Goal: Task Accomplishment & Management: Complete application form

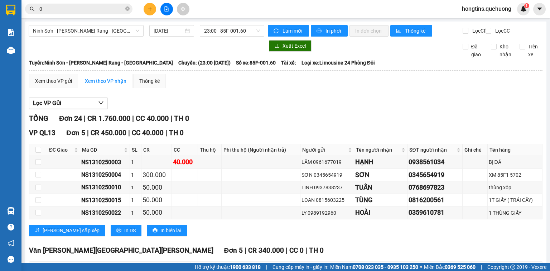
click at [154, 10] on button at bounding box center [150, 9] width 13 height 13
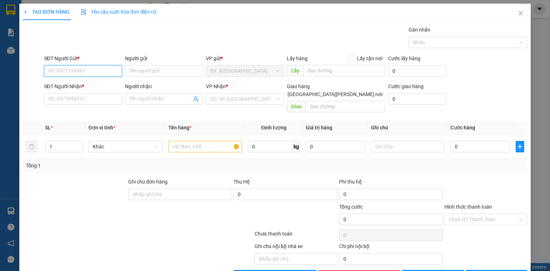
click at [105, 70] on input "SĐT Người Gửi *" at bounding box center [83, 70] width 78 height 11
type input "0985583205"
click at [149, 73] on input "Người gửi" at bounding box center [164, 70] width 78 height 11
click at [87, 72] on input "0985583205" at bounding box center [83, 70] width 78 height 11
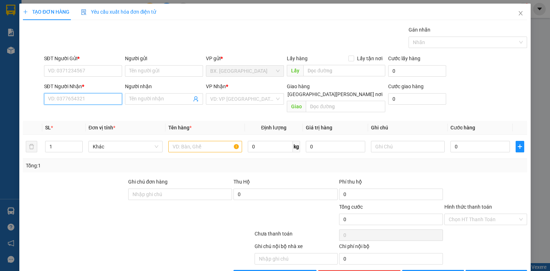
click at [70, 96] on input "SĐT Người Nhận *" at bounding box center [83, 98] width 78 height 11
paste input "0985583205"
type input "0985583205"
click at [166, 101] on input "Người nhận" at bounding box center [160, 99] width 62 height 8
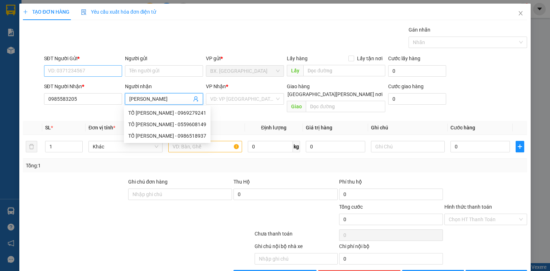
type input "[PERSON_NAME]"
click at [89, 75] on input "SĐT Người Gửi *" at bounding box center [83, 70] width 78 height 11
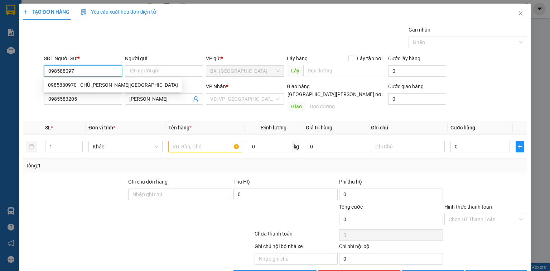
type input "0985880970"
click at [85, 81] on div "0985880970 - CHÚ [PERSON_NAME][GEOGRAPHIC_DATA]" at bounding box center [113, 85] width 130 height 8
type input "CHÚ [PERSON_NAME][GEOGRAPHIC_DATA]"
type input "60.000"
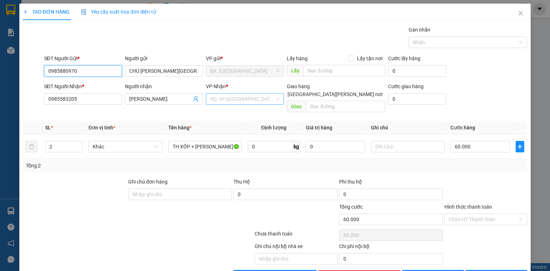
type input "0985880970"
click at [234, 100] on input "search" at bounding box center [242, 99] width 64 height 11
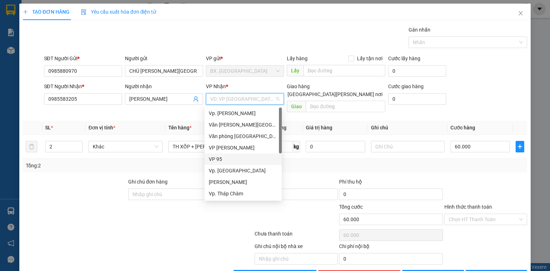
click at [233, 160] on div "VP 95" at bounding box center [243, 159] width 69 height 8
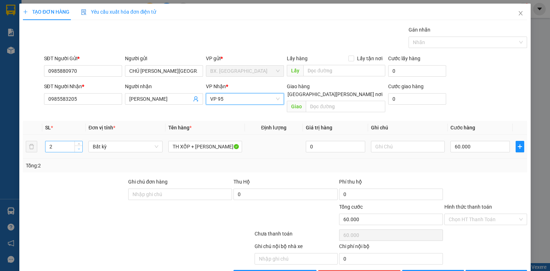
type input "1"
click at [79, 148] on icon "down" at bounding box center [79, 149] width 3 height 3
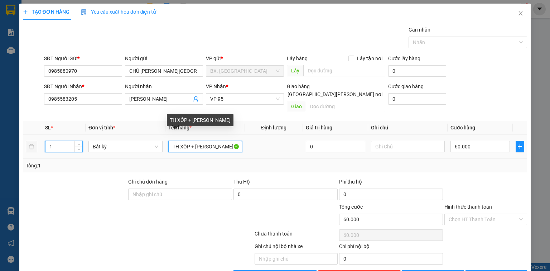
click at [225, 141] on input "TH XỐP + [PERSON_NAME]" at bounding box center [205, 146] width 74 height 11
type input "0"
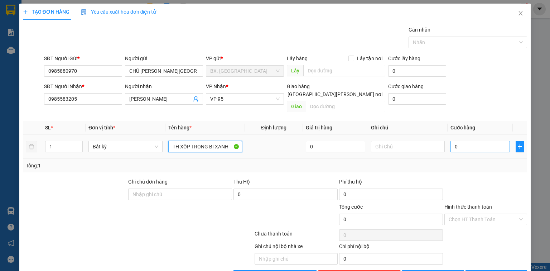
type input "TH XỐP TRONG BỊ XANH"
click at [466, 141] on input "0" at bounding box center [480, 146] width 59 height 11
type input "5"
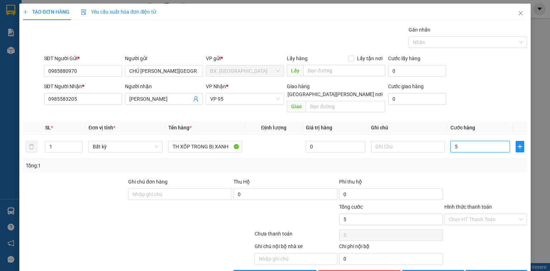
type input "50"
type input "5"
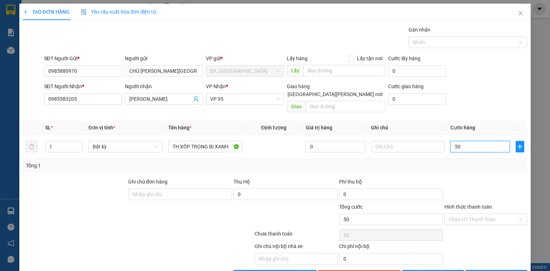
type input "5"
type input "0"
type input "4"
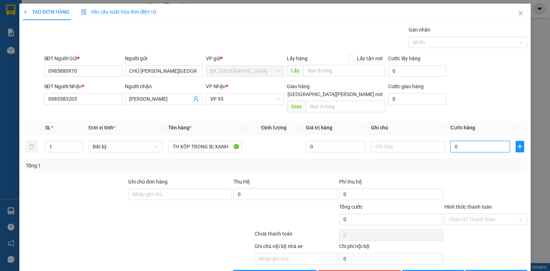
type input "4"
type input "04"
type input "40"
type input "040"
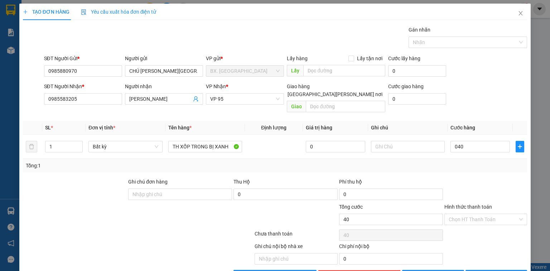
type input "40.000"
click at [473, 163] on div "Tổng: 1" at bounding box center [275, 166] width 504 height 14
drag, startPoint x: 473, startPoint y: 212, endPoint x: 469, endPoint y: 207, distance: 6.0
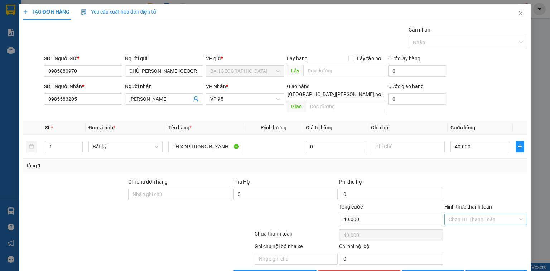
click at [472, 214] on input "Hình thức thanh toán" at bounding box center [483, 219] width 69 height 11
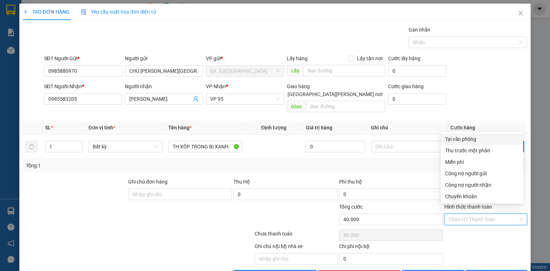
click at [487, 138] on div "Tại văn phòng" at bounding box center [482, 139] width 74 height 8
type input "0"
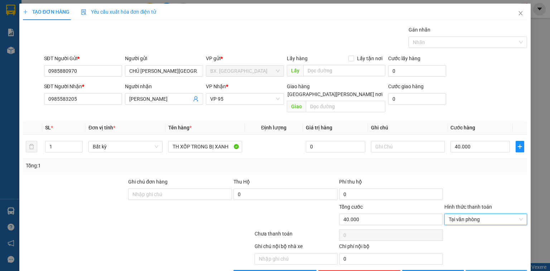
click at [496, 270] on button "[PERSON_NAME] và In" at bounding box center [497, 275] width 62 height 11
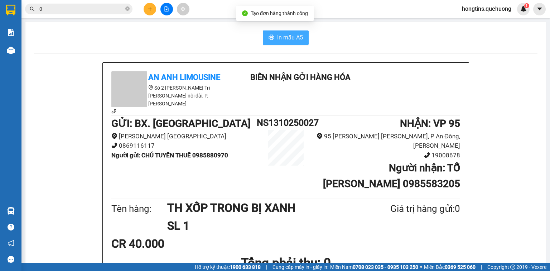
click at [292, 39] on span "In mẫu A5" at bounding box center [290, 37] width 26 height 9
drag, startPoint x: 80, startPoint y: 66, endPoint x: 81, endPoint y: 57, distance: 8.6
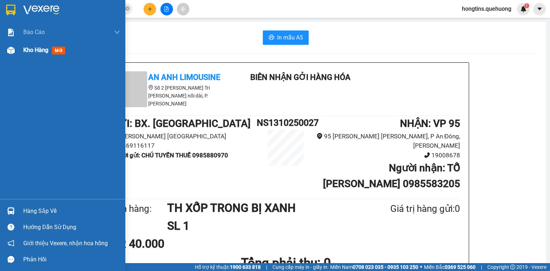
click at [25, 49] on span "Kho hàng" at bounding box center [35, 50] width 25 height 7
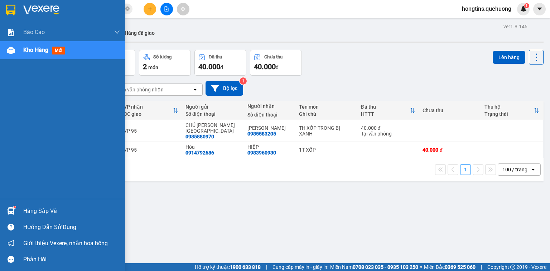
click at [30, 51] on span "Kho hàng" at bounding box center [35, 50] width 25 height 7
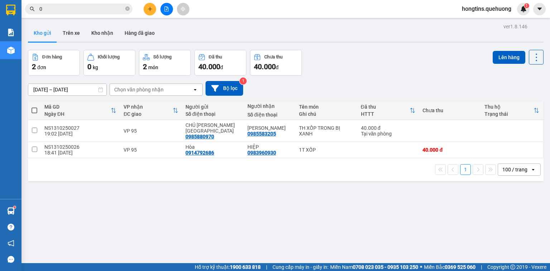
click at [159, 8] on div at bounding box center [167, 9] width 54 height 13
click at [162, 8] on button at bounding box center [167, 9] width 13 height 13
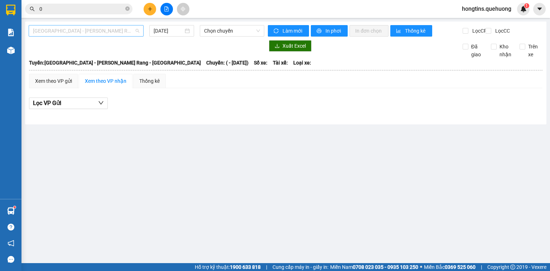
click at [72, 33] on span "[GEOGRAPHIC_DATA] - [PERSON_NAME] Rang - [GEOGRAPHIC_DATA]" at bounding box center [86, 30] width 106 height 11
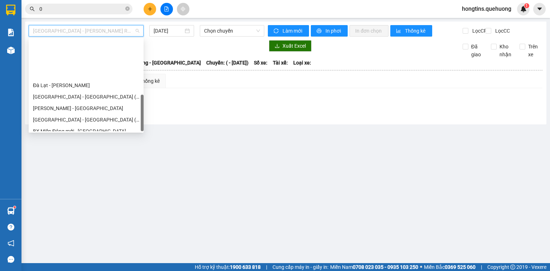
scroll to position [195, 0]
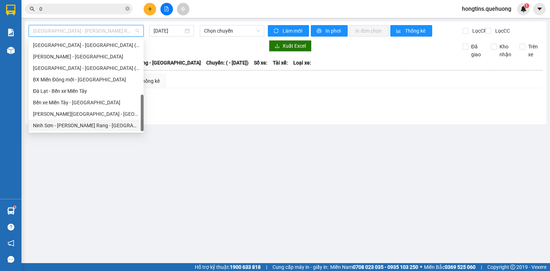
click at [67, 126] on div "Ninh Sơn - [PERSON_NAME] Rang - [GEOGRAPHIC_DATA]" at bounding box center [86, 125] width 106 height 8
type input "[DATE]"
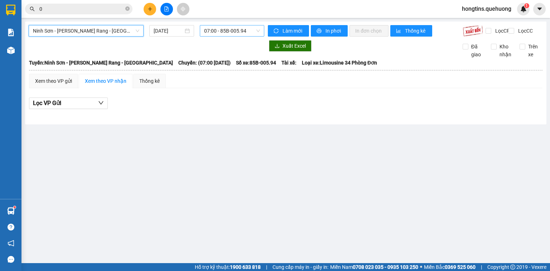
click at [226, 36] on span "07:00 - 85B-005.94" at bounding box center [232, 30] width 56 height 11
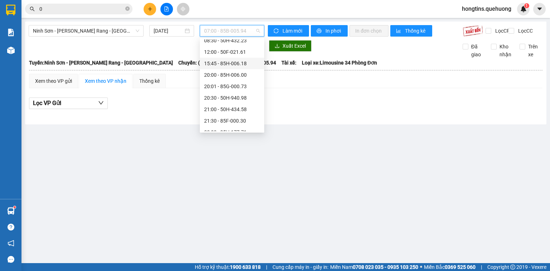
scroll to position [69, 0]
click at [241, 123] on div "23:00 - 85F-001.60" at bounding box center [232, 125] width 56 height 8
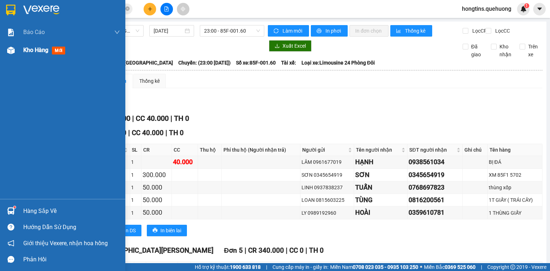
click at [19, 53] on div "Kho hàng mới" at bounding box center [62, 50] width 125 height 18
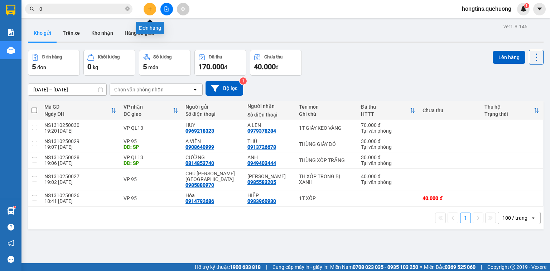
click at [147, 9] on button at bounding box center [150, 9] width 13 height 13
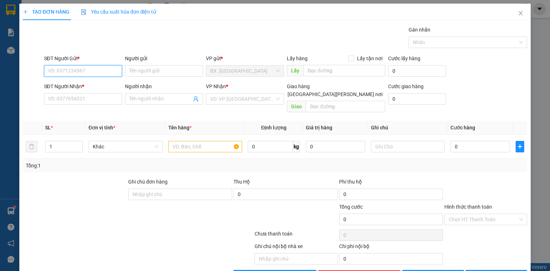
click at [72, 72] on input "SĐT Người Gửi *" at bounding box center [83, 70] width 78 height 11
click at [89, 70] on input "SĐT Người Gửi *" at bounding box center [83, 70] width 78 height 11
click at [90, 84] on div "0937788878 - QUANG" at bounding box center [83, 85] width 71 height 8
type input "0937788878"
type input "QUANG"
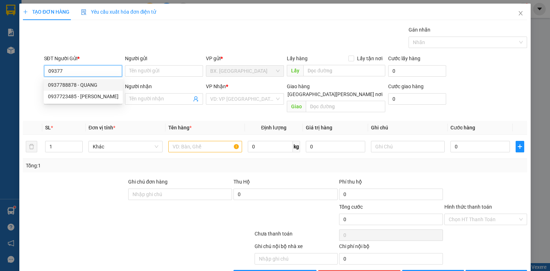
type input "0335669009"
type input "HƯNG"
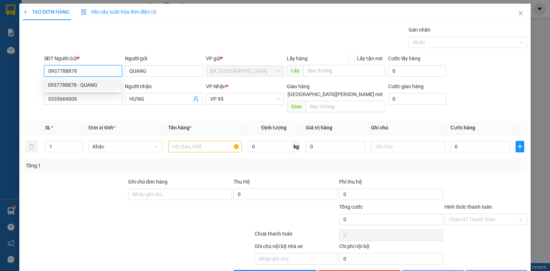
type input "30.000"
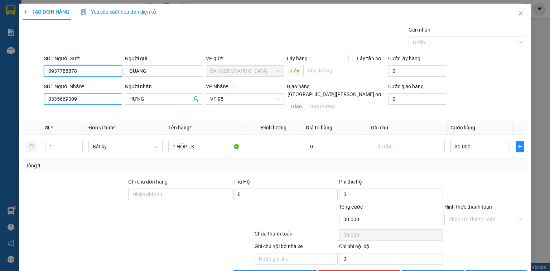
type input "0937788878"
click at [85, 95] on input "0335669009" at bounding box center [83, 98] width 78 height 11
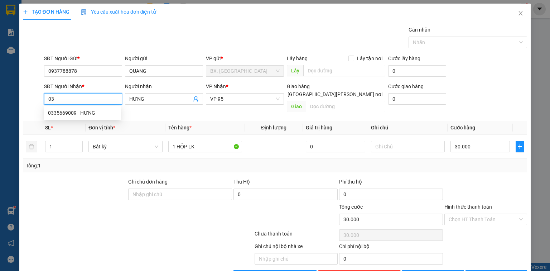
type input "0"
click at [77, 112] on div "0777397779 - ĐĂNG" at bounding box center [82, 113] width 69 height 8
type input "0777397779"
type input "ĐĂNG"
click at [238, 100] on span "[PERSON_NAME]" at bounding box center [245, 99] width 70 height 11
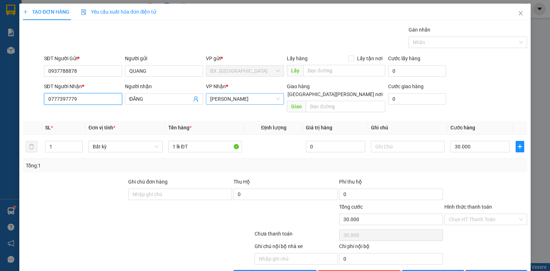
type input "0777397779"
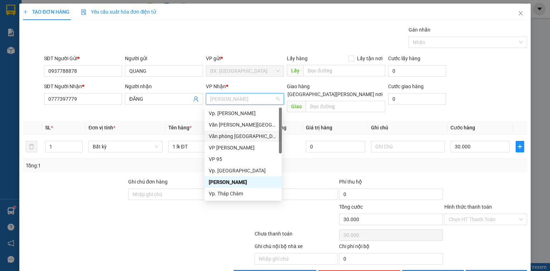
scroll to position [57, 0]
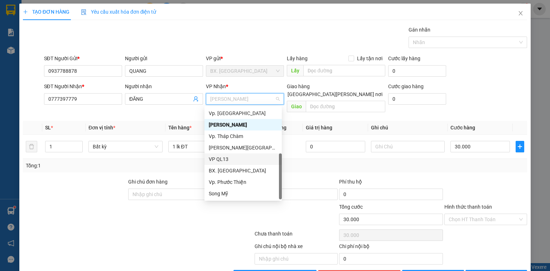
click at [234, 161] on div "VP QL13" at bounding box center [243, 159] width 69 height 8
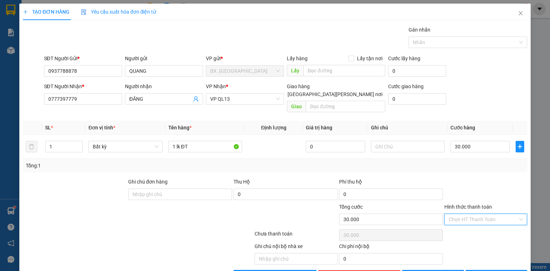
click at [463, 214] on input "Hình thức thanh toán" at bounding box center [483, 219] width 69 height 11
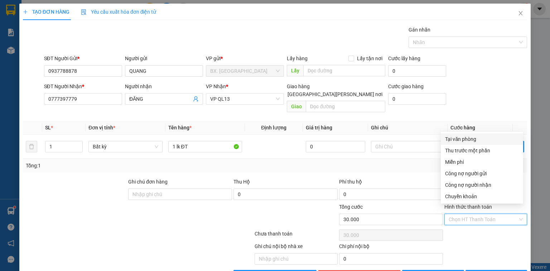
click at [475, 143] on div "Tại văn phòng" at bounding box center [482, 138] width 82 height 11
type input "0"
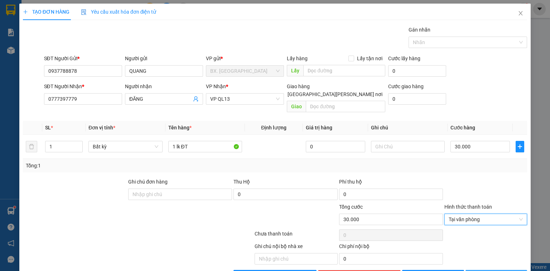
click at [499, 271] on span "[PERSON_NAME] và In" at bounding box center [504, 276] width 50 height 8
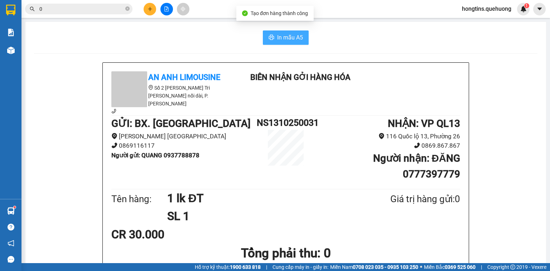
click at [277, 33] on button "In mẫu A5" at bounding box center [286, 37] width 46 height 14
click at [149, 9] on icon "plus" at bounding box center [150, 8] width 5 height 5
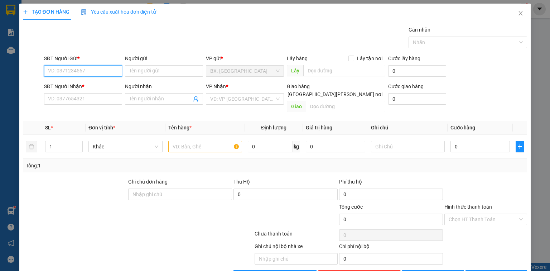
click at [68, 70] on input "SĐT Người Gửi *" at bounding box center [83, 70] width 78 height 11
type input "7"
drag, startPoint x: 70, startPoint y: 85, endPoint x: 75, endPoint y: 95, distance: 10.4
click at [70, 86] on div "0937788878 - QUANG" at bounding box center [82, 85] width 69 height 8
type input "0937788878"
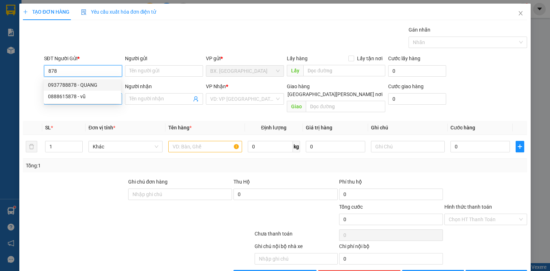
type input "QUANG"
type input "0777397779"
type input "ĐĂNG"
type input "30.000"
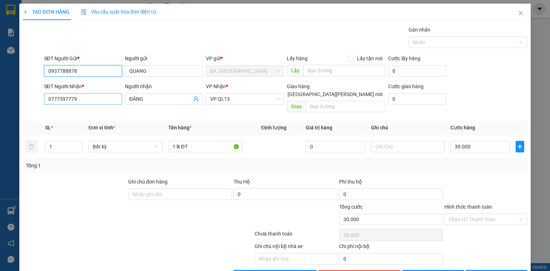
type input "0937788878"
click at [96, 100] on input "0777397779" at bounding box center [83, 98] width 78 height 11
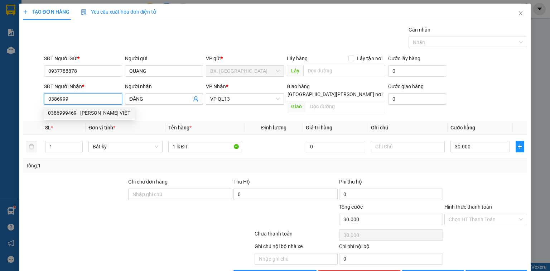
click at [85, 113] on div "0386999469 - [PERSON_NAME] VIỆT" at bounding box center [89, 113] width 82 height 8
type input "0386999469"
type input "THẢO VIỆT"
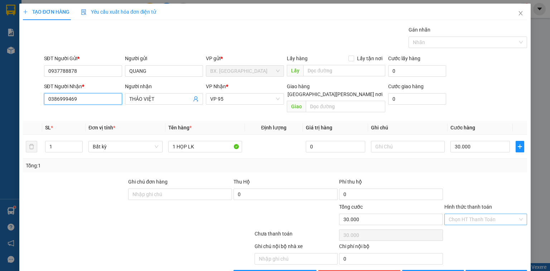
type input "0386999469"
click at [473, 215] on input "Hình thức thanh toán" at bounding box center [483, 219] width 69 height 11
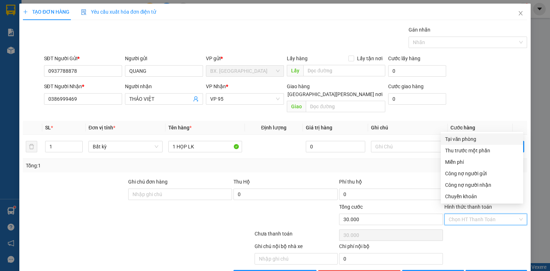
click at [474, 134] on div "Tại văn phòng" at bounding box center [482, 138] width 82 height 11
type input "0"
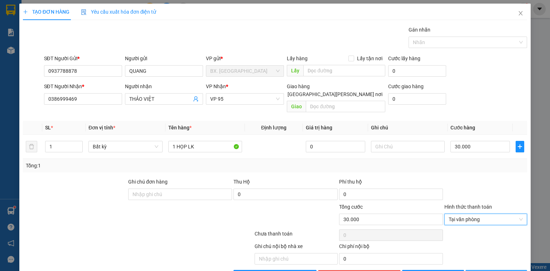
click at [487, 271] on span "[PERSON_NAME] và In" at bounding box center [504, 276] width 50 height 8
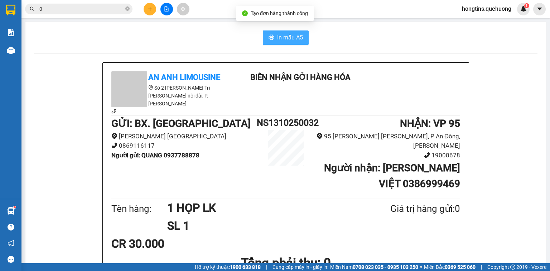
click at [282, 33] on span "In mẫu A5" at bounding box center [290, 37] width 26 height 9
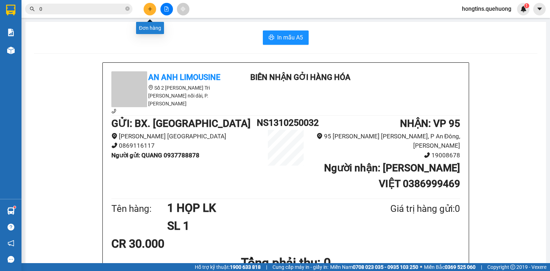
click at [154, 11] on button at bounding box center [150, 9] width 13 height 13
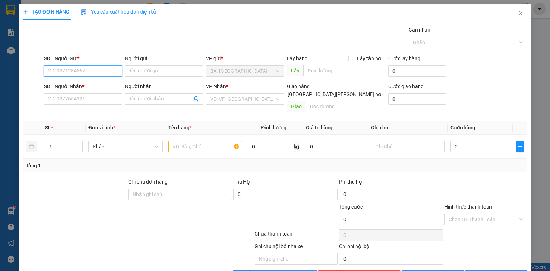
click at [83, 66] on input "SĐT Người Gửi *" at bounding box center [83, 70] width 78 height 11
click at [81, 86] on div "0937788878 - QUANG" at bounding box center [82, 85] width 69 height 8
type input "0937788878"
type input "QUANG"
type input "0386999469"
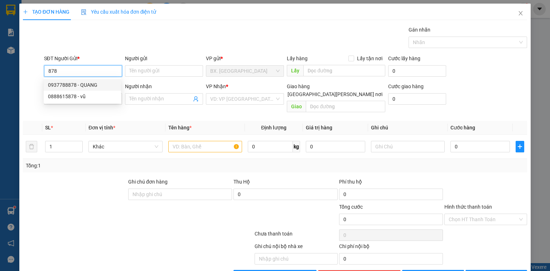
type input "THẢO VIỆT"
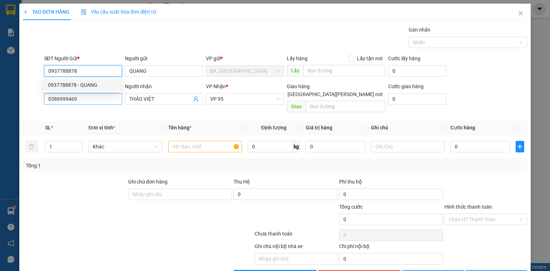
type input "30.000"
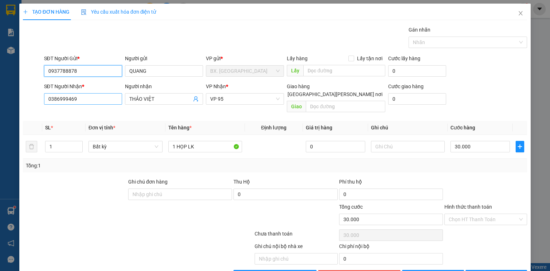
type input "0937788878"
click at [84, 99] on input "0386999469" at bounding box center [83, 98] width 78 height 11
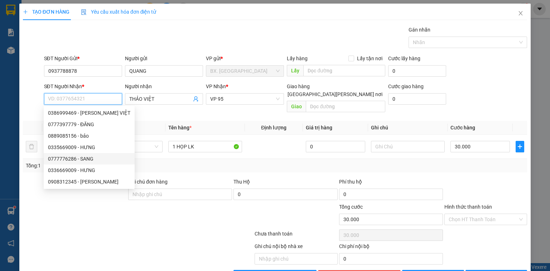
click at [92, 158] on div "0777776286 - SANG" at bounding box center [89, 159] width 82 height 8
type input "0777776286"
type input "SANG"
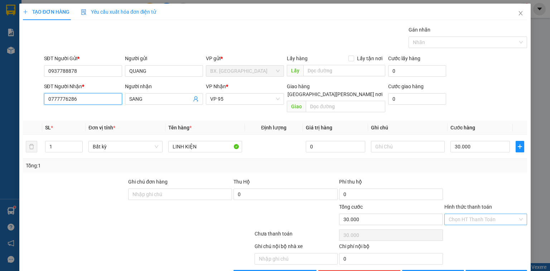
type input "0777776286"
drag, startPoint x: 492, startPoint y: 211, endPoint x: 490, endPoint y: 205, distance: 6.3
click at [492, 214] on input "Hình thức thanh toán" at bounding box center [483, 219] width 69 height 11
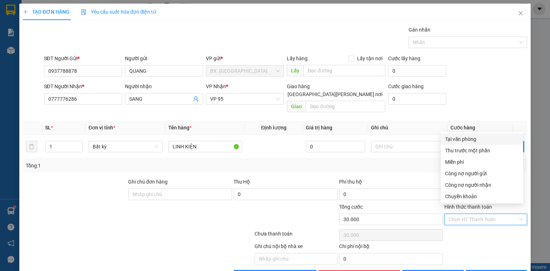
click at [469, 135] on div "Tại văn phòng" at bounding box center [482, 139] width 74 height 8
type input "0"
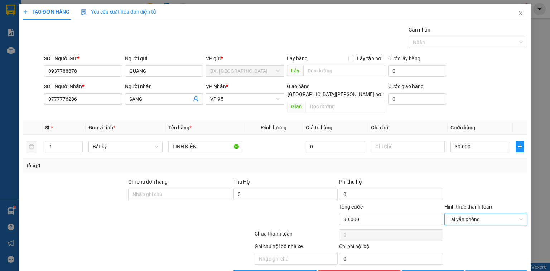
click at [489, 271] on span "[PERSON_NAME] và In" at bounding box center [504, 276] width 50 height 8
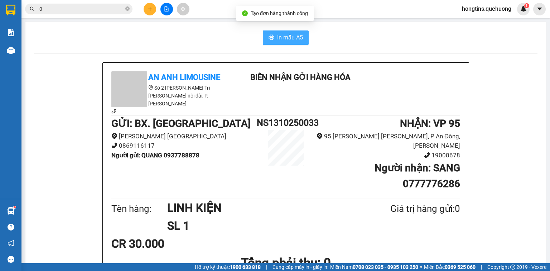
click at [290, 40] on span "In mẫu A5" at bounding box center [290, 37] width 26 height 9
